Goal: Entertainment & Leisure: Consume media (video, audio)

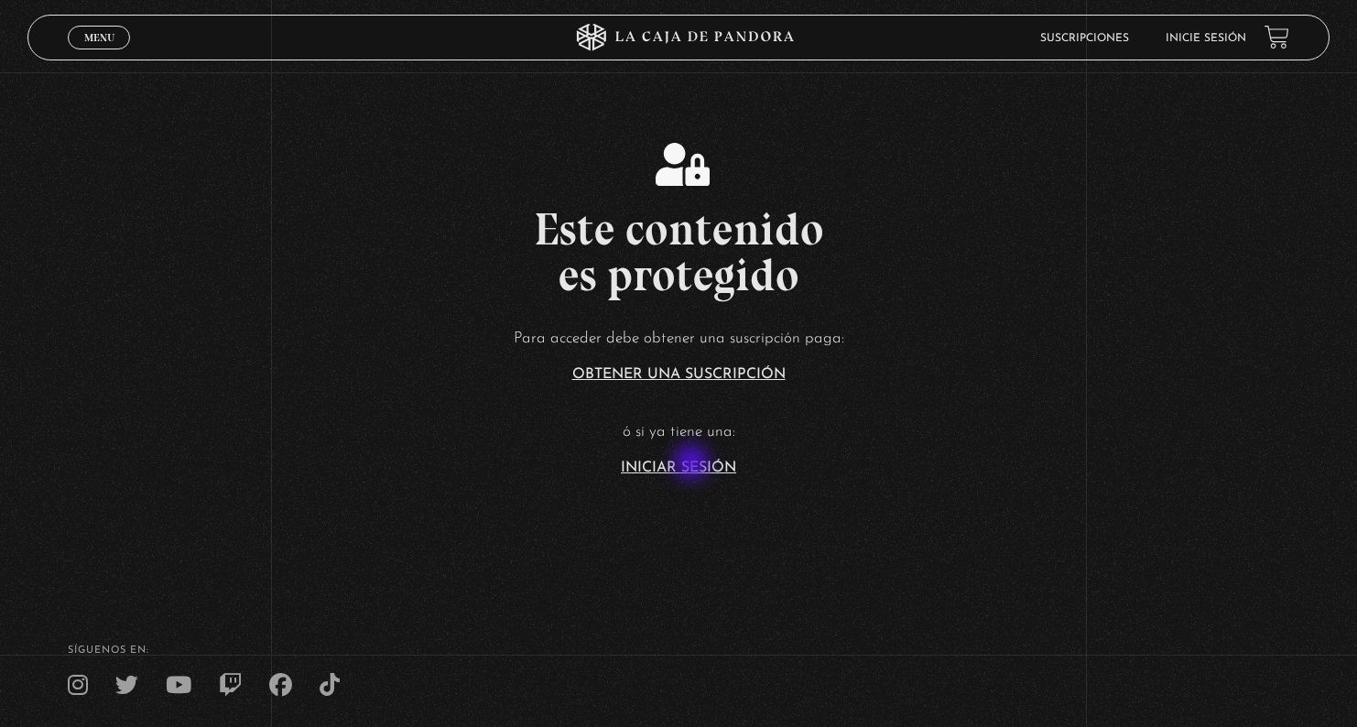
click at [693, 464] on link "Iniciar Sesión" at bounding box center [678, 467] width 115 height 15
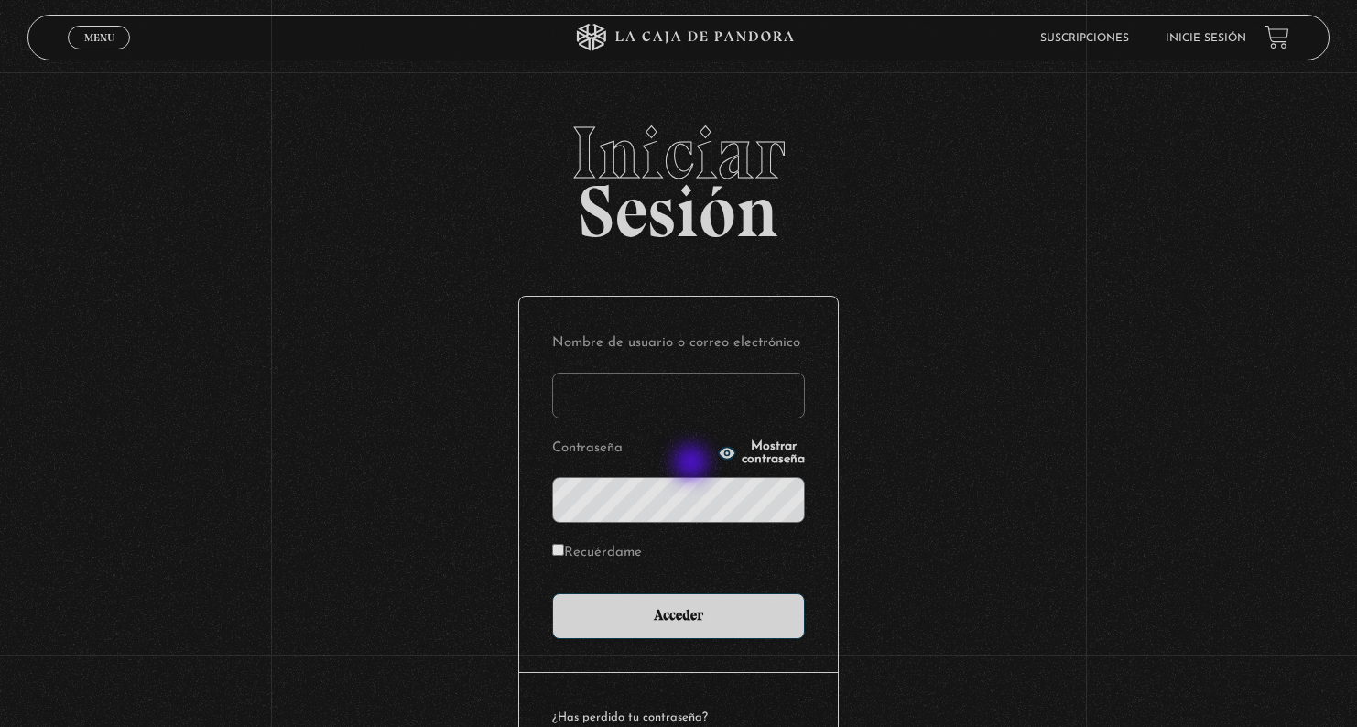
type input "gwenp2582@gmail.com"
click at [685, 614] on input "Acceder" at bounding box center [678, 616] width 253 height 46
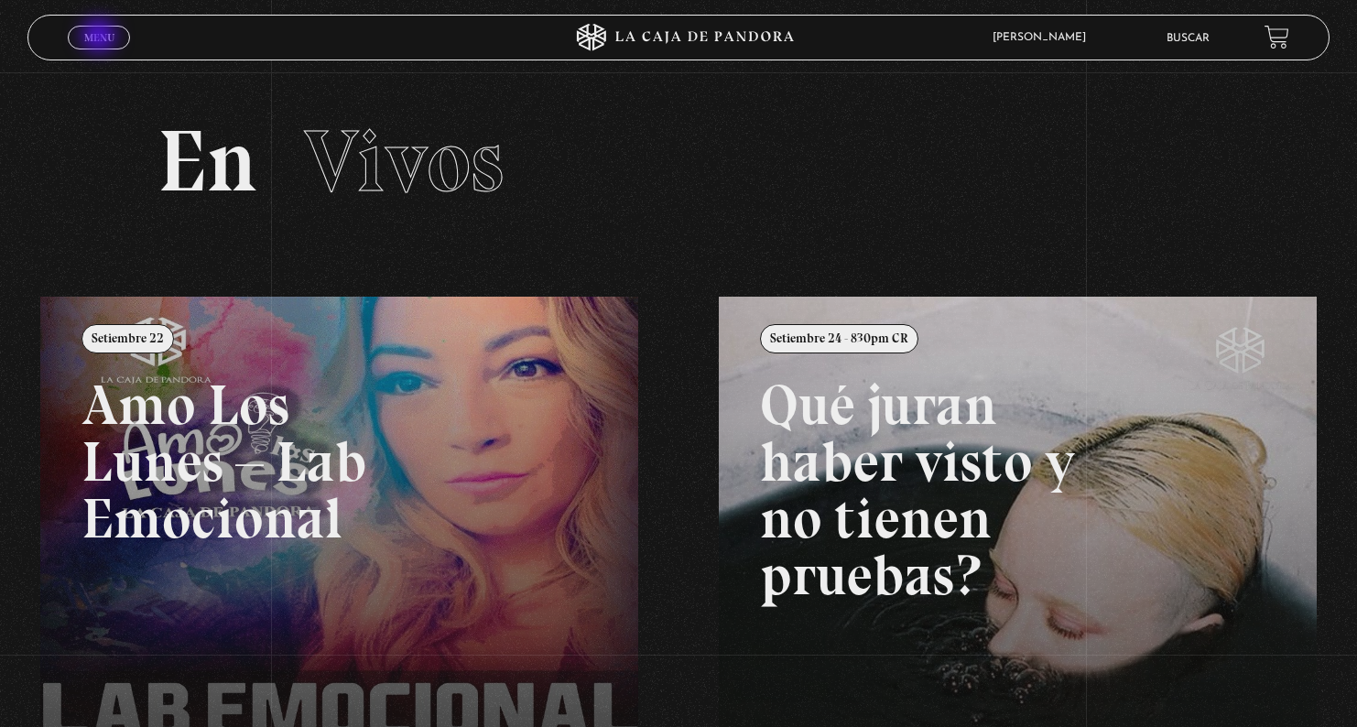
click at [101, 38] on span "Menu" at bounding box center [99, 37] width 30 height 11
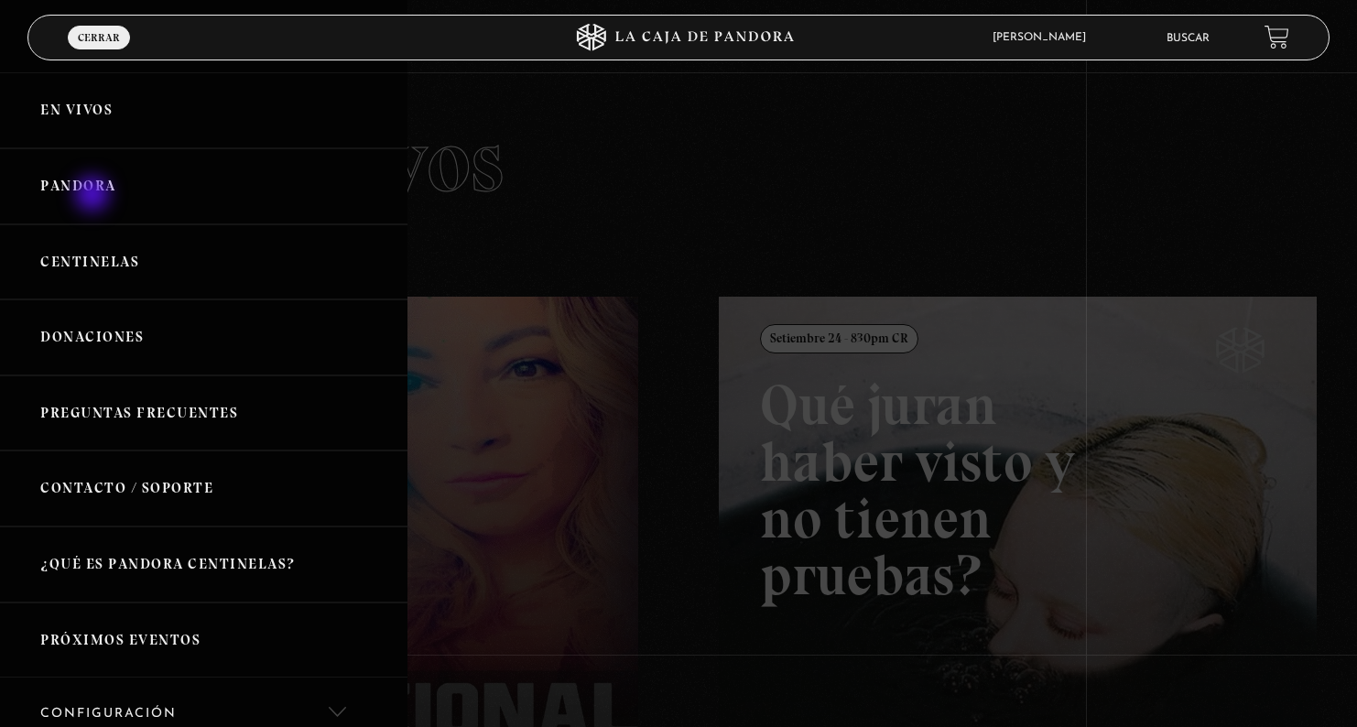
click at [91, 189] on link "Pandora" at bounding box center [203, 186] width 407 height 76
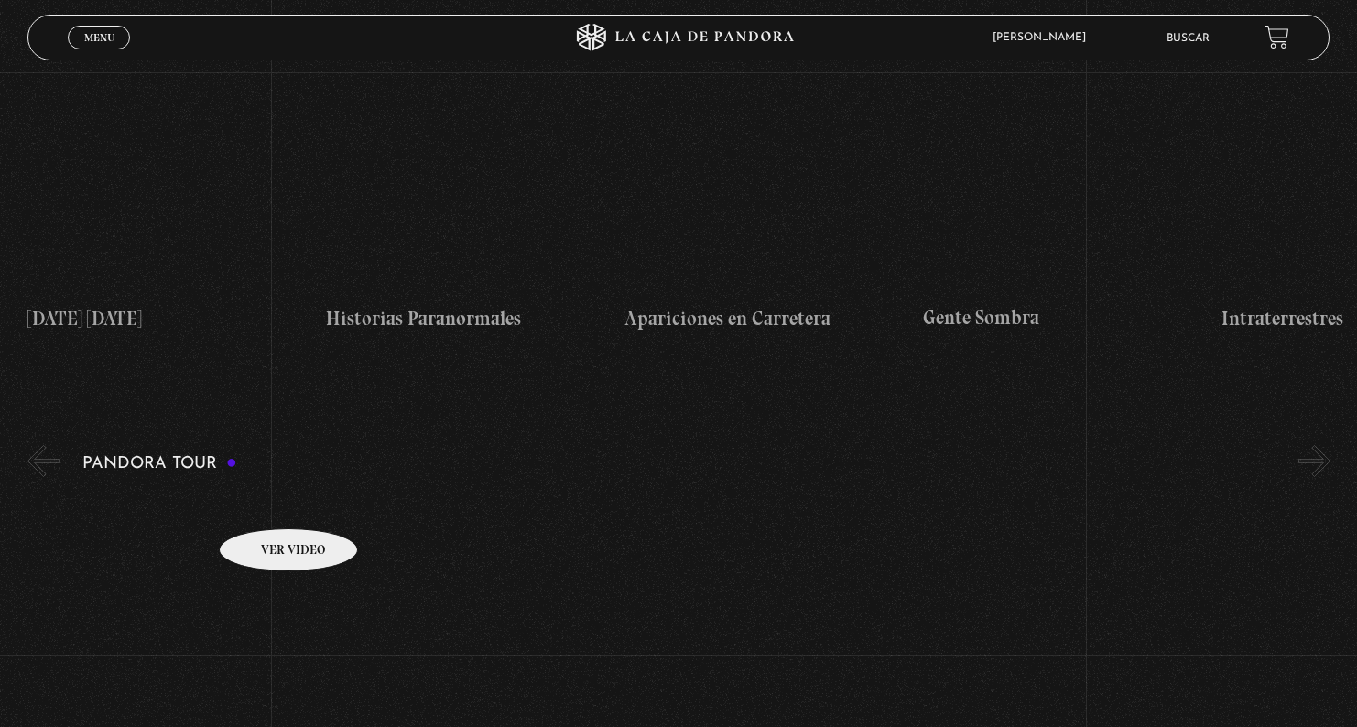
scroll to position [2178, 2]
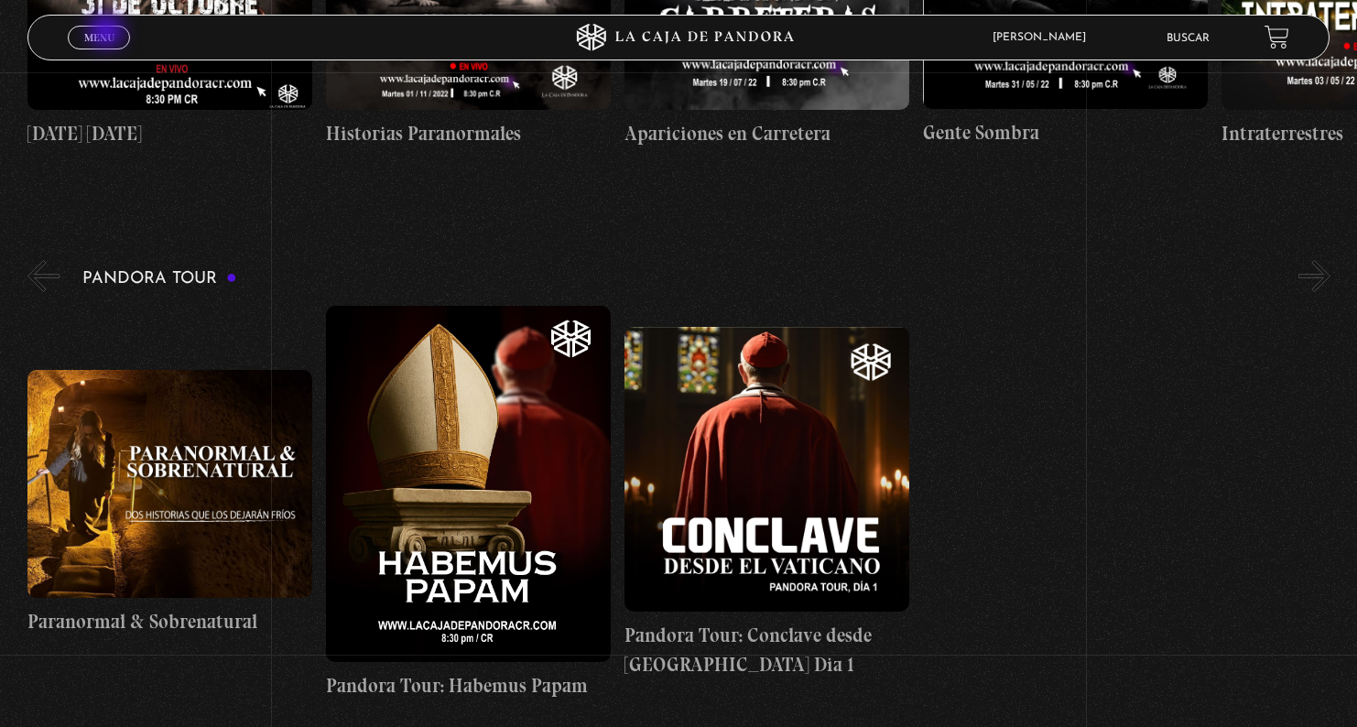
click at [108, 33] on span "Menu" at bounding box center [99, 37] width 30 height 11
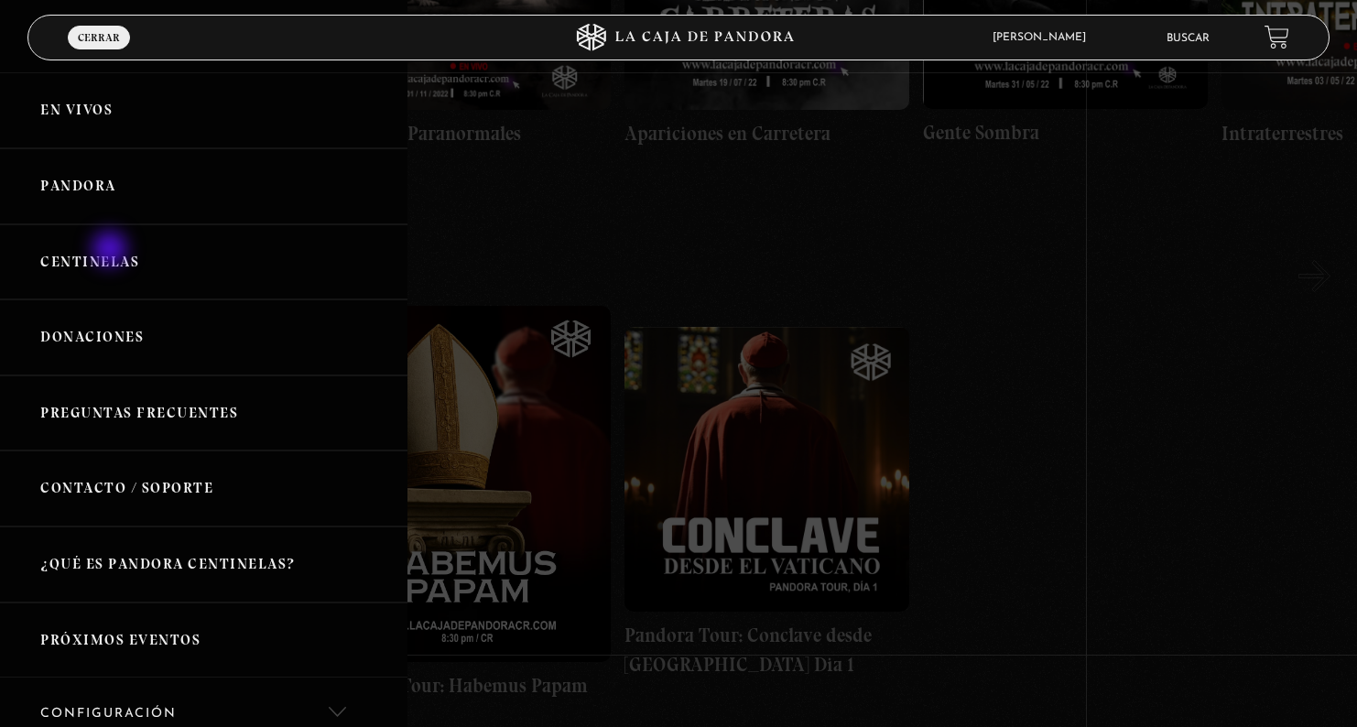
click at [109, 246] on link "Centinelas" at bounding box center [203, 262] width 407 height 76
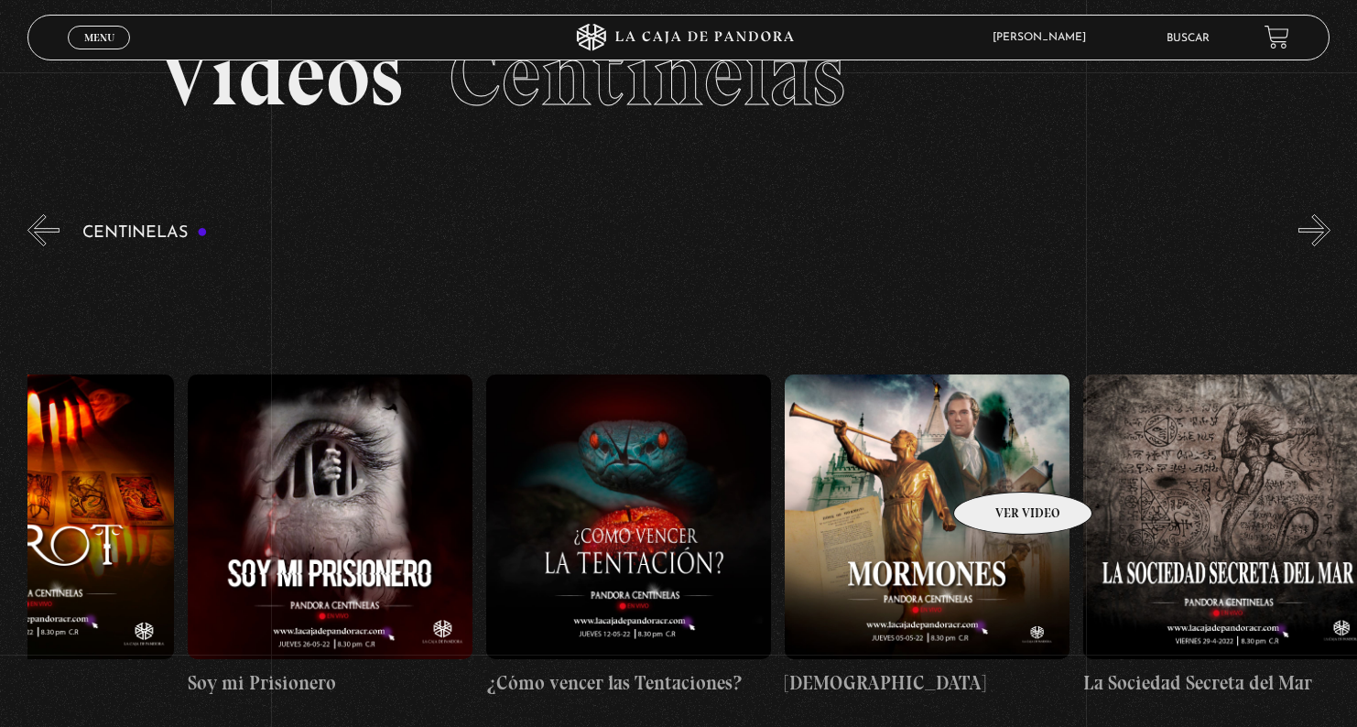
scroll to position [0, 19646]
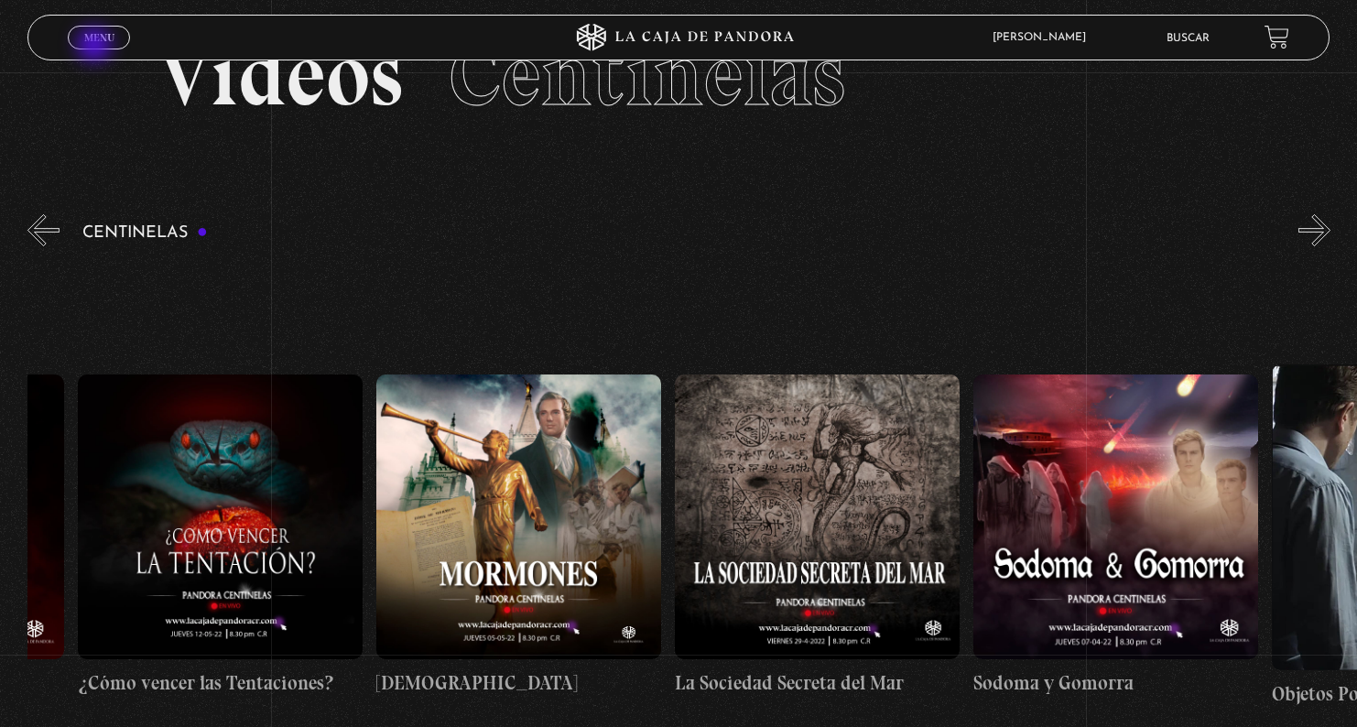
click at [96, 47] on link "Menu Cerrar" at bounding box center [99, 38] width 62 height 24
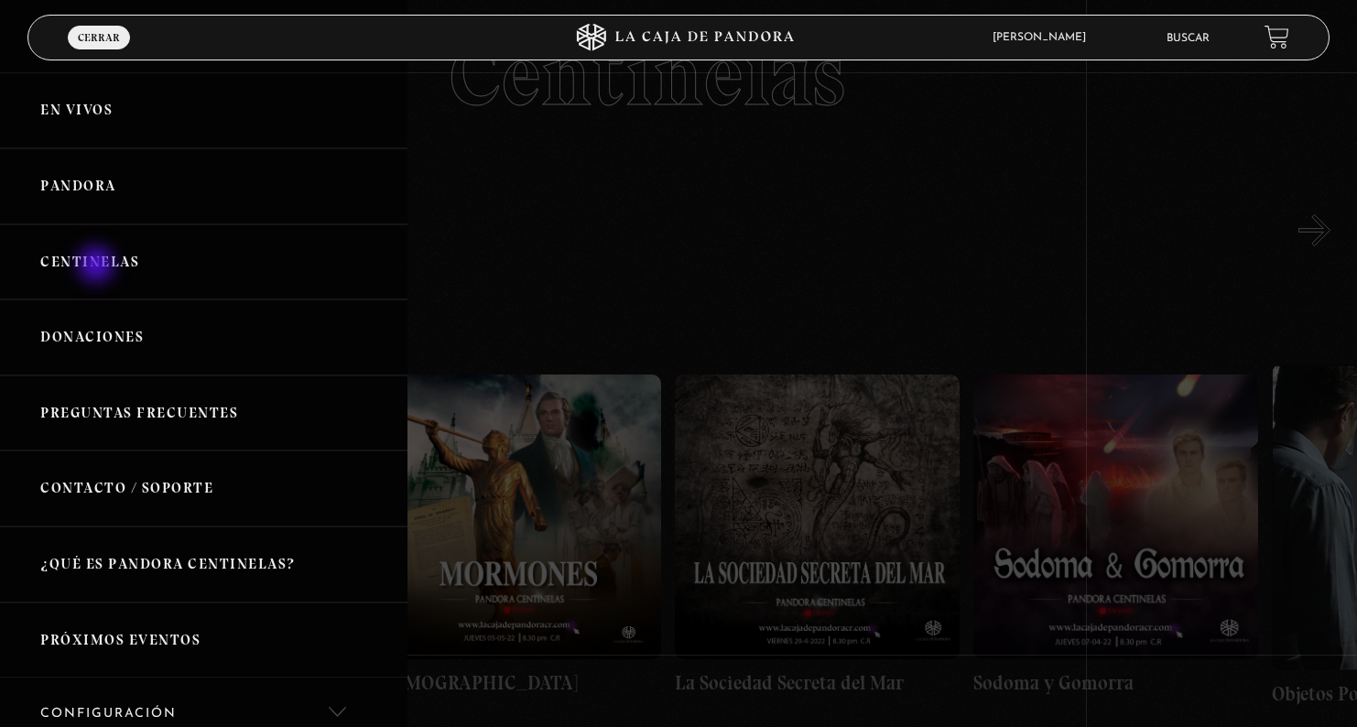
click at [98, 266] on link "Centinelas" at bounding box center [203, 262] width 407 height 76
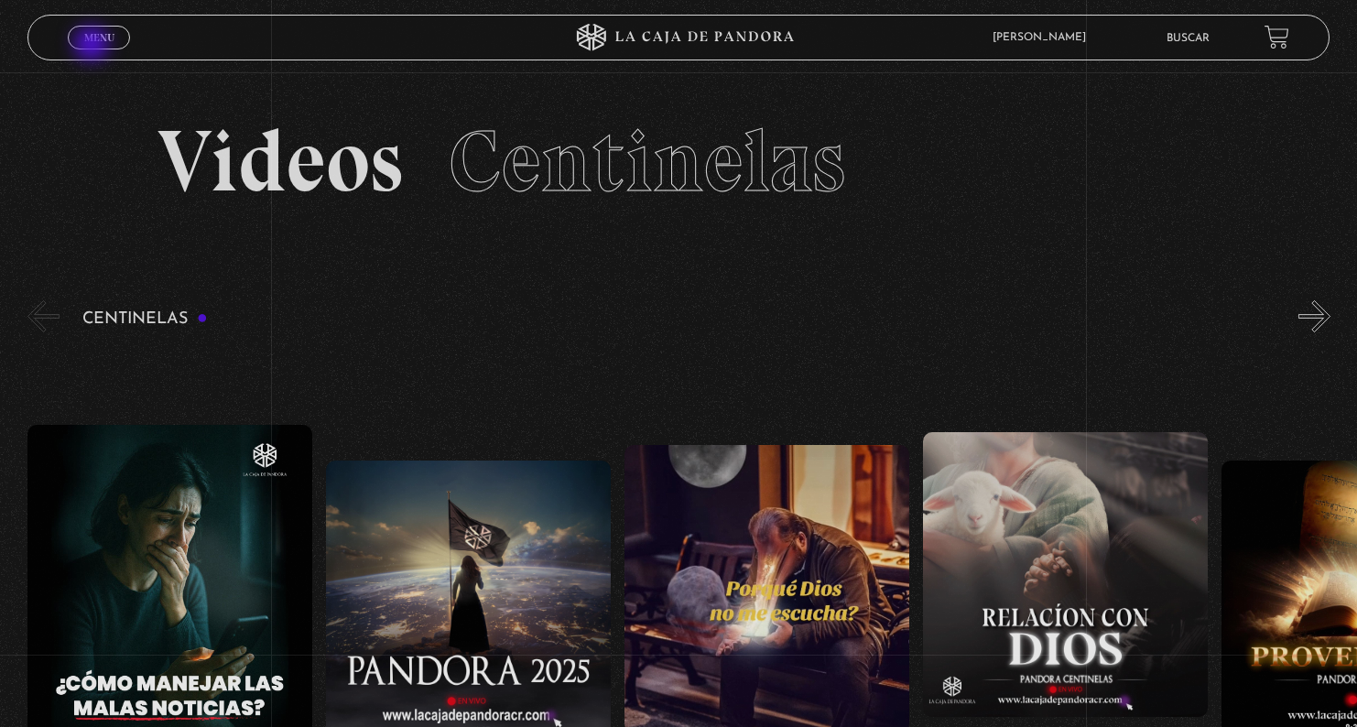
click at [93, 46] on link "Menu Cerrar" at bounding box center [99, 38] width 62 height 24
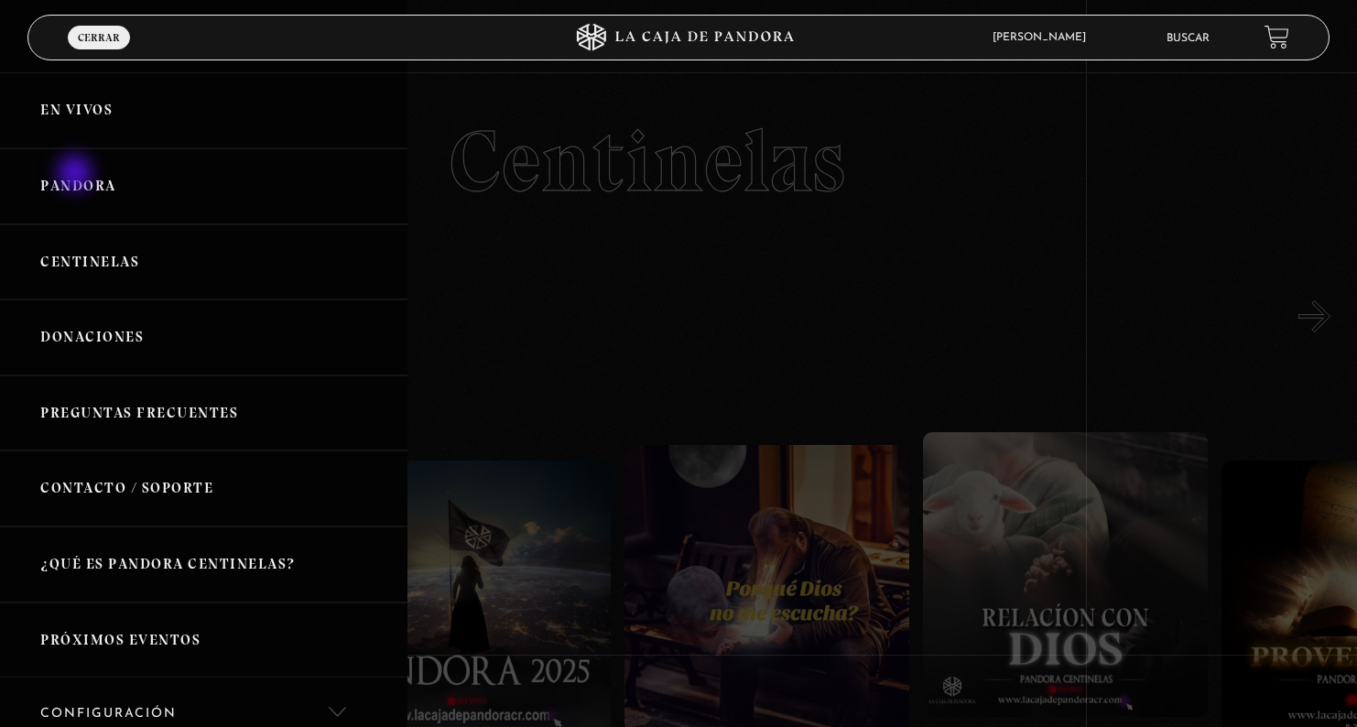
click at [77, 175] on link "Pandora" at bounding box center [203, 186] width 407 height 76
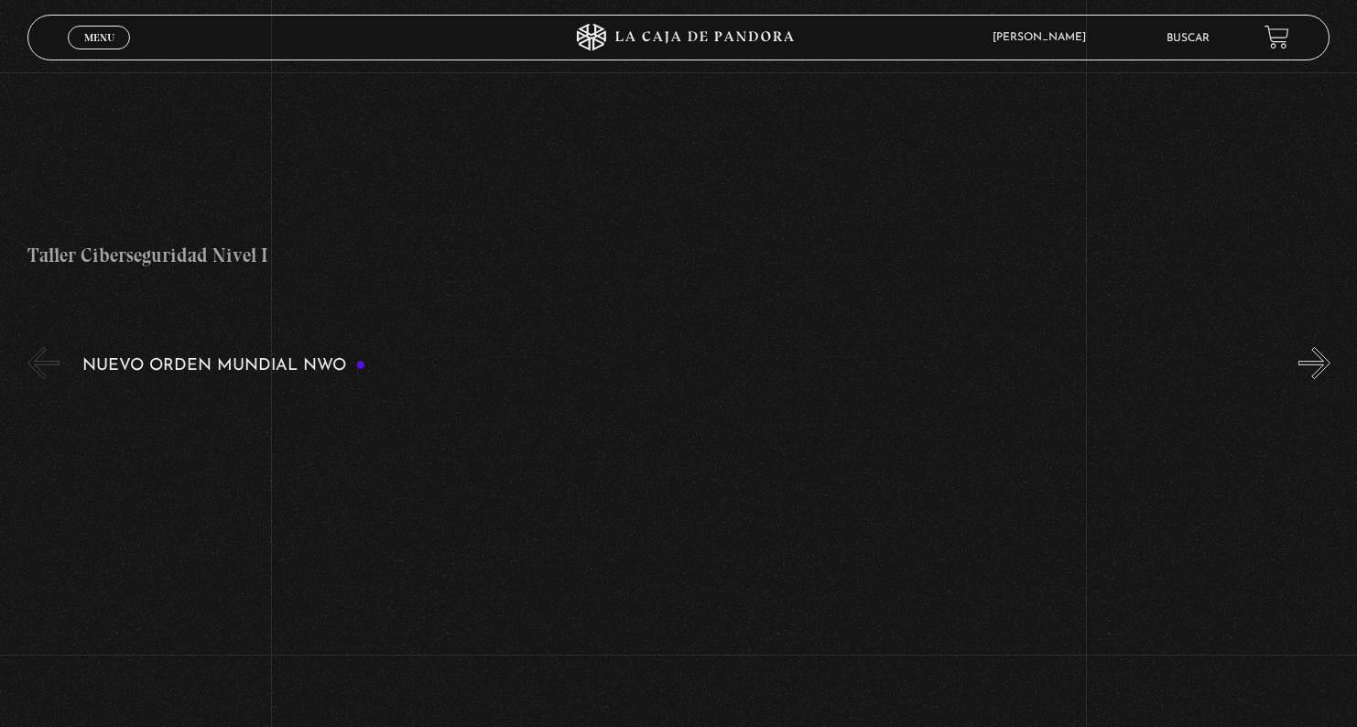
scroll to position [1108, 0]
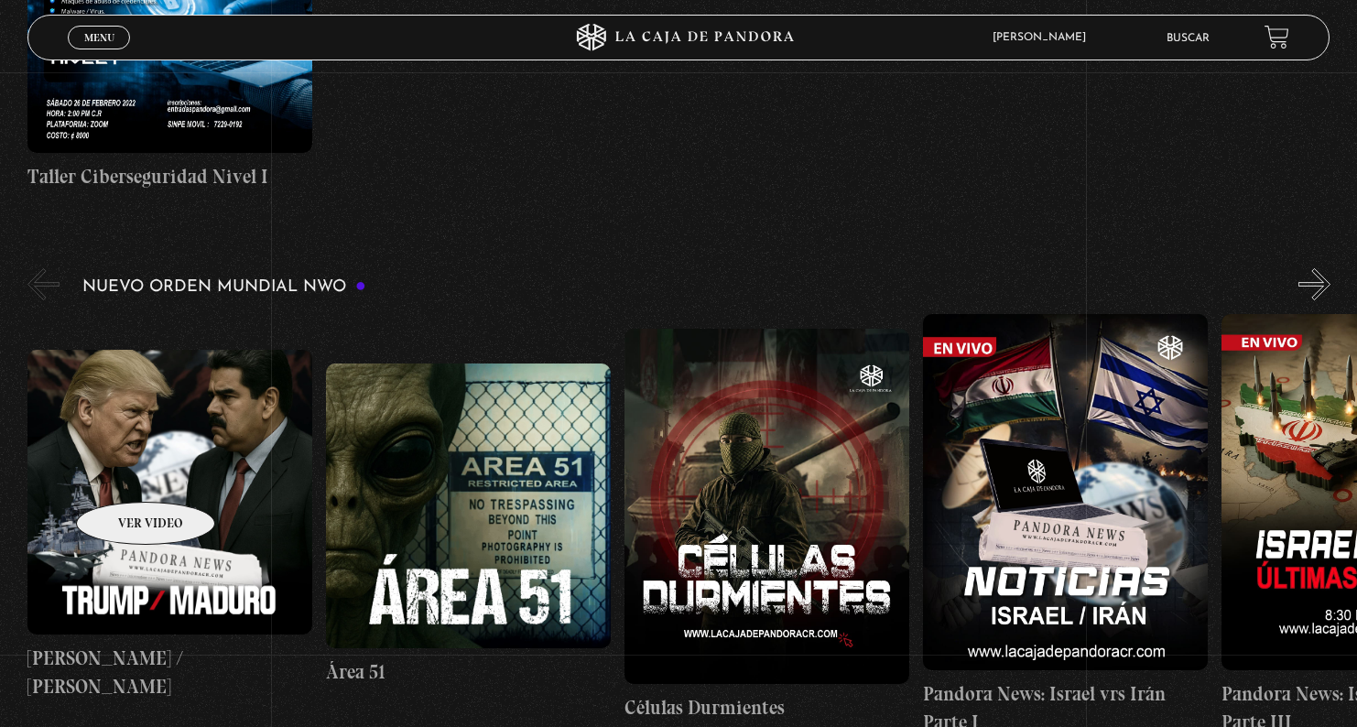
click at [122, 474] on figure at bounding box center [169, 492] width 285 height 285
